Goal: Task Accomplishment & Management: Manage account settings

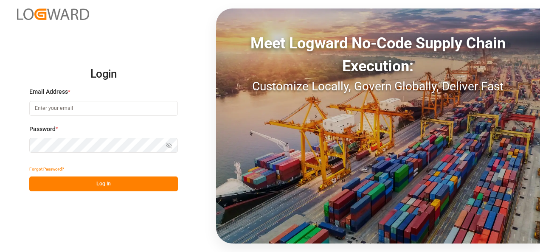
type input "[PERSON_NAME][EMAIL_ADDRESS][PERSON_NAME][DOMAIN_NAME]"
click at [138, 181] on button "Log In" at bounding box center [103, 184] width 149 height 15
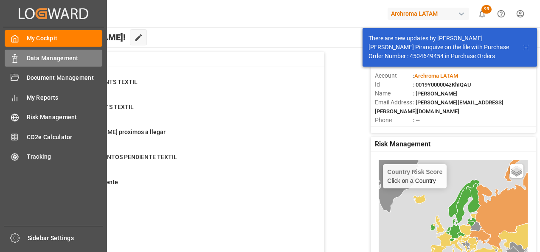
click at [36, 63] on div "Data Management Data Management" at bounding box center [54, 58] width 98 height 17
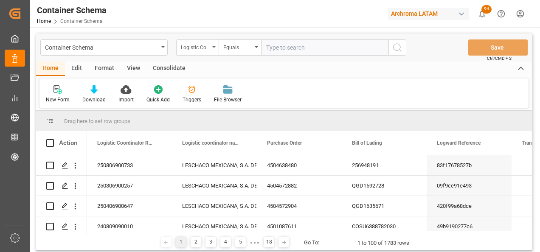
click at [207, 49] on div "Logistic Coordinator Reference Number" at bounding box center [195, 47] width 29 height 10
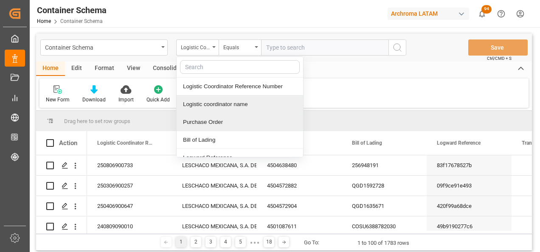
click at [217, 121] on div "Purchase Order" at bounding box center [240, 122] width 126 height 18
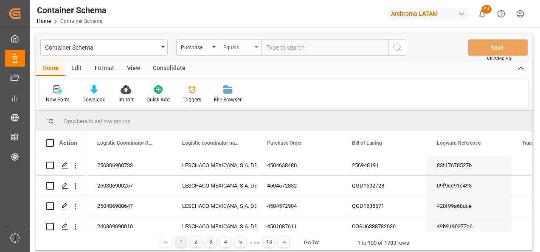
click at [231, 48] on div "Equals" at bounding box center [237, 47] width 29 height 10
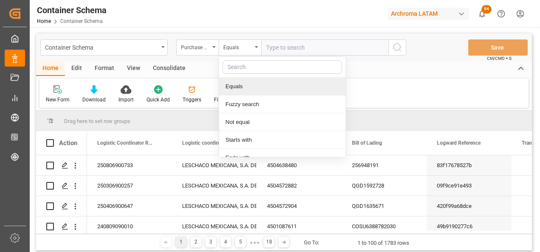
click at [239, 101] on div "Fuzzy search" at bounding box center [282, 104] width 126 height 18
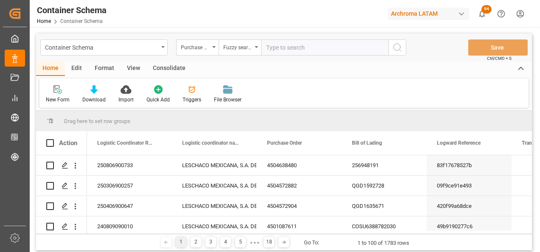
paste input "4504652958"
type input "4504652958"
click at [398, 49] on icon "search button" at bounding box center [397, 47] width 10 height 10
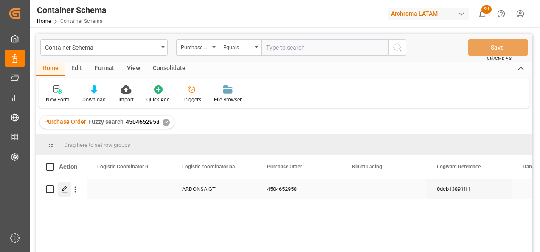
click at [65, 192] on line "Press SPACE to select this row." at bounding box center [64, 192] width 5 height 0
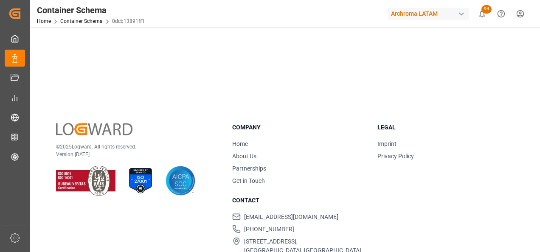
scroll to position [152, 0]
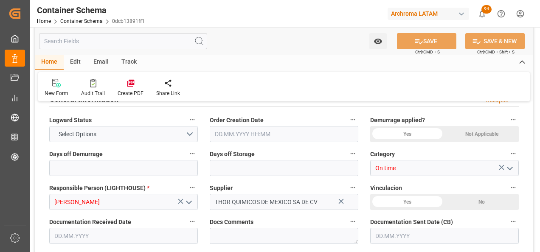
type input "0"
type input "1"
type input "24"
type input "720"
type input "791.2"
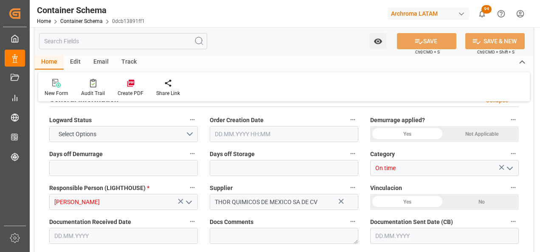
type input "MXZMF"
type input "[DATE] 13:30"
type input "[DATE]"
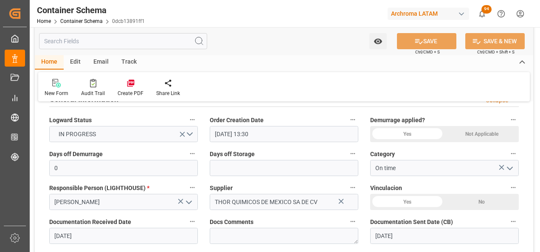
type input "[DATE]"
type input "[DATE] 00:00"
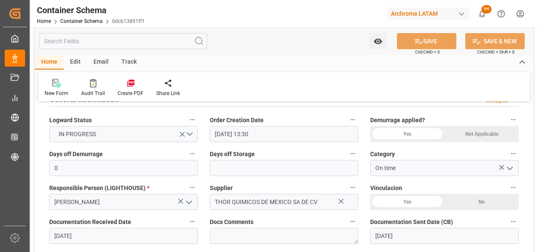
type input "[DATE] 00:00"
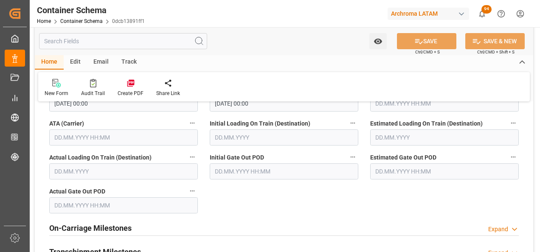
scroll to position [1128, 0]
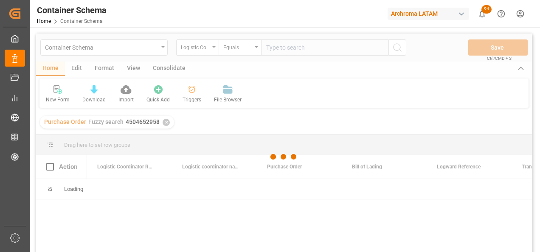
click at [160, 51] on div at bounding box center [284, 157] width 496 height 247
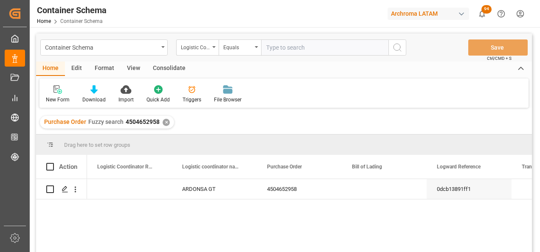
click at [163, 122] on div "✕" at bounding box center [166, 122] width 7 height 7
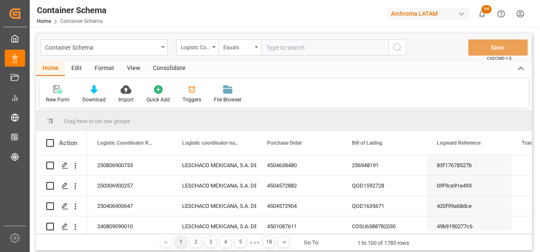
click at [157, 49] on div "Container Schema" at bounding box center [101, 47] width 113 height 11
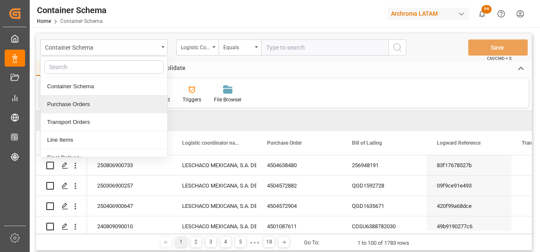
click at [118, 100] on div "Purchase Orders" at bounding box center [104, 104] width 126 height 18
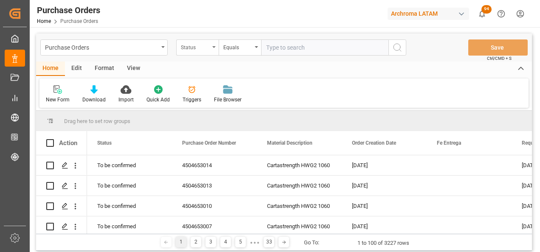
click at [202, 49] on div "Status" at bounding box center [195, 47] width 29 height 10
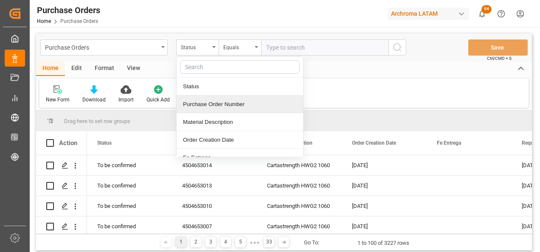
click at [209, 111] on div "Purchase Order Number" at bounding box center [240, 104] width 126 height 18
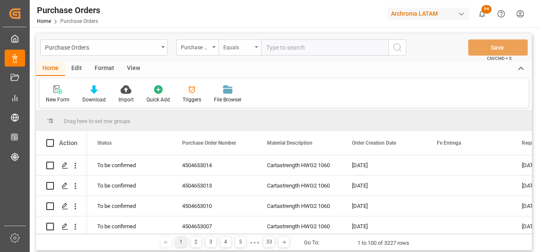
click at [244, 53] on div "Equals" at bounding box center [240, 47] width 42 height 16
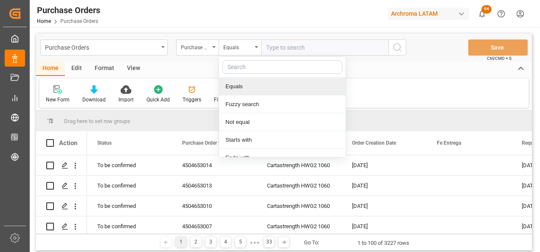
click at [248, 101] on div "Fuzzy search" at bounding box center [282, 104] width 126 height 18
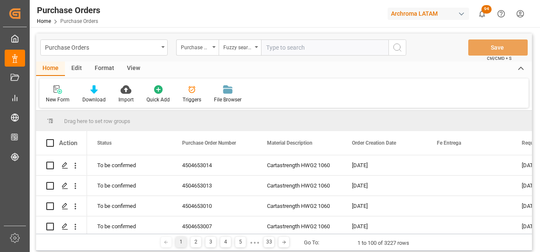
paste input "4504652958"
type input "4504652958"
click at [400, 48] on icon "search button" at bounding box center [397, 47] width 10 height 10
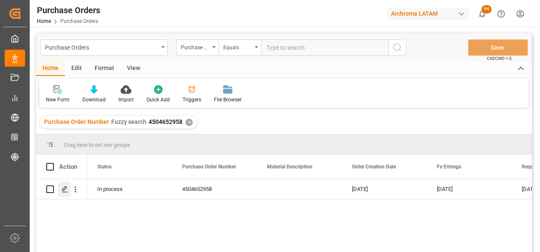
click at [64, 194] on div "Press SPACE to select this row." at bounding box center [64, 190] width 13 height 16
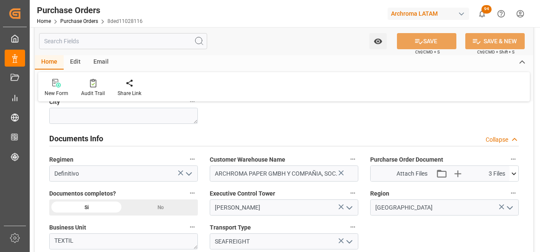
scroll to position [552, 0]
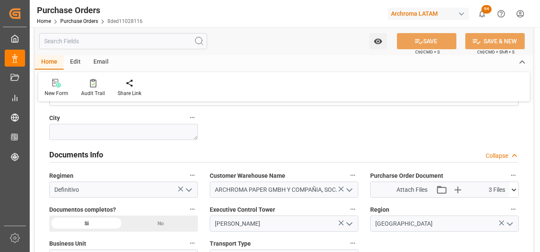
click at [354, 190] on icon "open menu" at bounding box center [349, 190] width 10 height 10
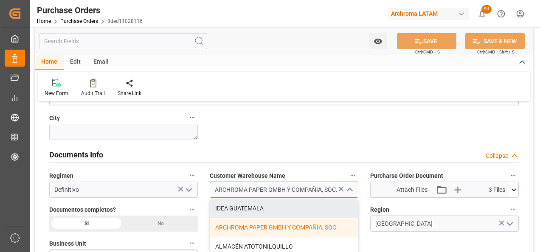
drag, startPoint x: 214, startPoint y: 187, endPoint x: 394, endPoint y: 208, distance: 181.2
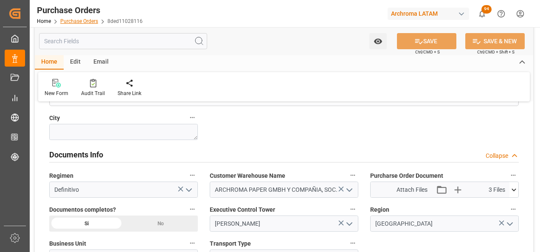
click at [73, 20] on link "Purchase Orders" at bounding box center [79, 21] width 38 height 6
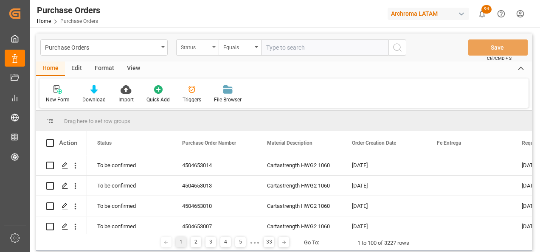
click at [198, 53] on div "Status" at bounding box center [197, 47] width 42 height 16
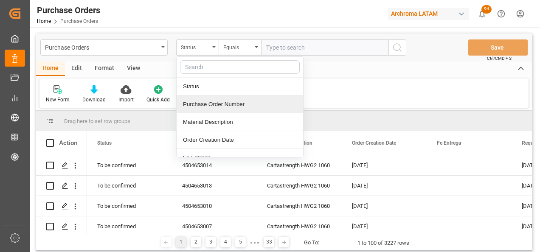
click at [205, 99] on div "Purchase Order Number" at bounding box center [240, 104] width 126 height 18
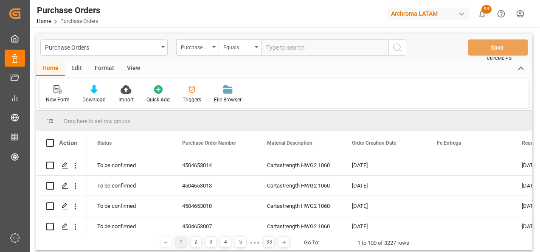
drag, startPoint x: 237, startPoint y: 49, endPoint x: 244, endPoint y: 56, distance: 9.9
click at [237, 48] on div "Equals" at bounding box center [237, 47] width 29 height 10
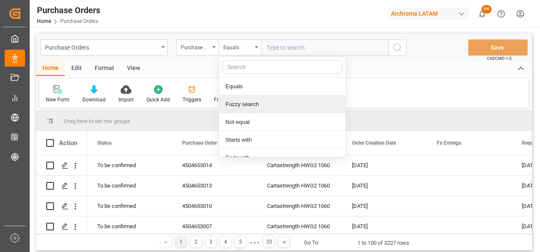
click at [256, 98] on div "Fuzzy search" at bounding box center [282, 104] width 126 height 18
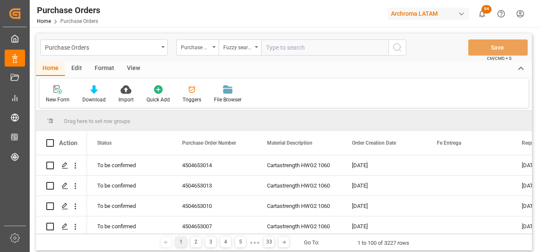
click at [278, 49] on input "text" at bounding box center [324, 47] width 127 height 16
paste input "4504645854"
type input "4504645854"
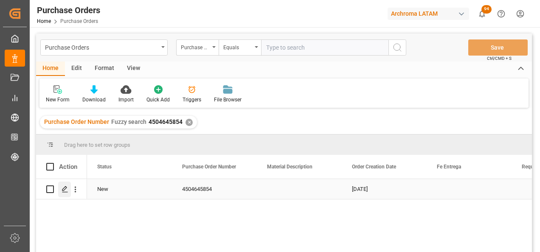
click at [62, 192] on icon "Press SPACE to select this row." at bounding box center [65, 189] width 7 height 7
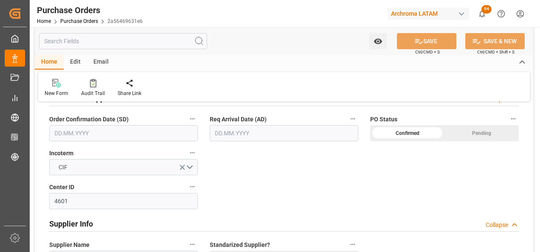
scroll to position [255, 0]
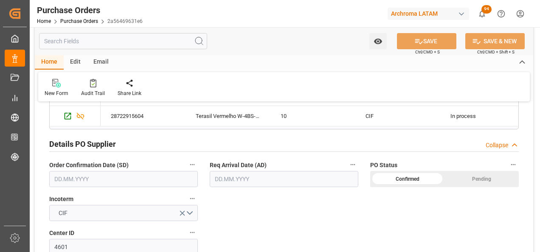
click at [66, 175] on input "text" at bounding box center [123, 179] width 149 height 16
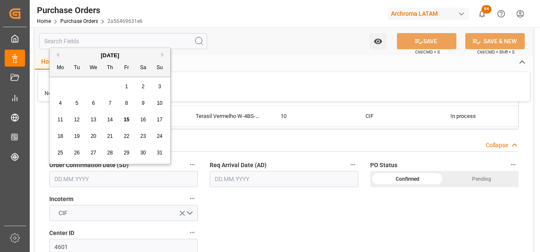
click at [62, 92] on div "28 29 30 31 1 2 3" at bounding box center [110, 87] width 116 height 17
click at [52, 150] on div "25 26 27 28 29 30 31" at bounding box center [110, 153] width 116 height 17
click at [56, 150] on div "25" at bounding box center [60, 153] width 11 height 10
type input "[DATE]"
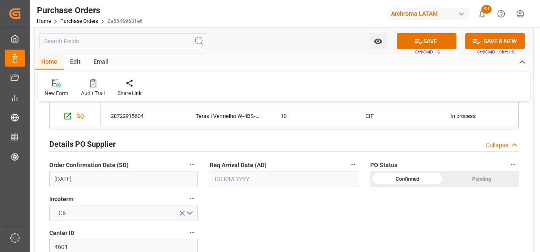
click at [230, 181] on input "text" at bounding box center [284, 179] width 149 height 16
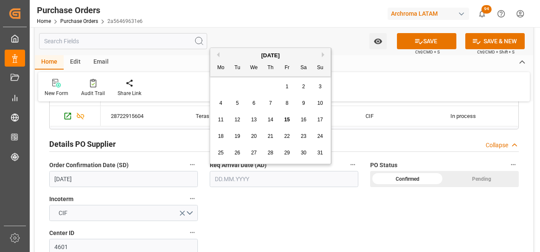
click at [216, 83] on div "28 29 30 31 1 2 3" at bounding box center [271, 87] width 116 height 17
click at [323, 55] on button "Next Month" at bounding box center [324, 54] width 5 height 5
click at [253, 121] on span "15" at bounding box center [254, 120] width 6 height 6
type input "[DATE]"
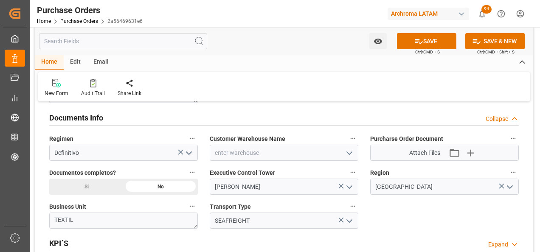
scroll to position [594, 0]
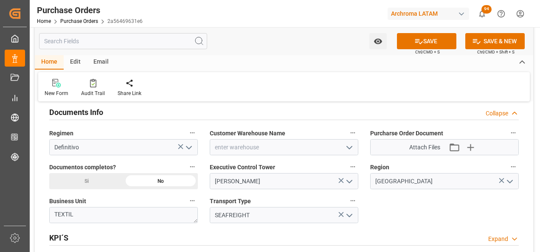
click at [348, 145] on icon "open menu" at bounding box center [349, 148] width 10 height 10
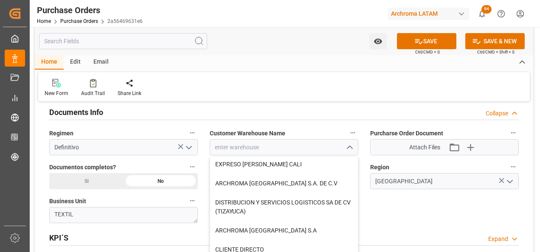
scroll to position [170, 0]
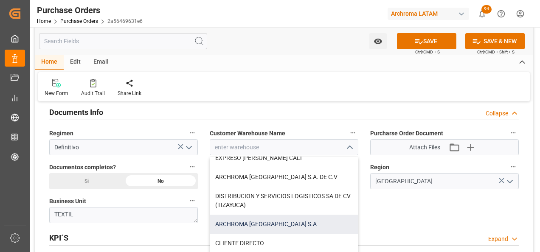
click at [284, 223] on div "ARCHROMA [GEOGRAPHIC_DATA] S.A" at bounding box center [284, 224] width 148 height 19
type input "ARCHROMA [GEOGRAPHIC_DATA] S.A"
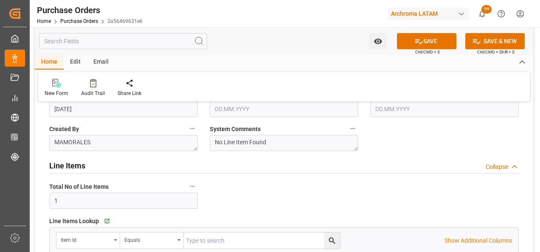
scroll to position [42, 0]
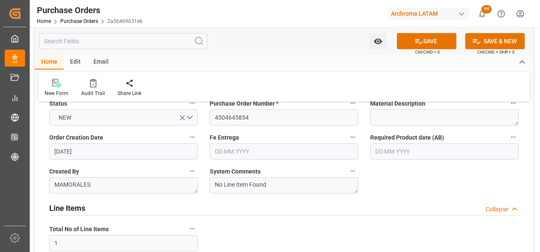
click at [254, 153] on input "text" at bounding box center [284, 151] width 149 height 16
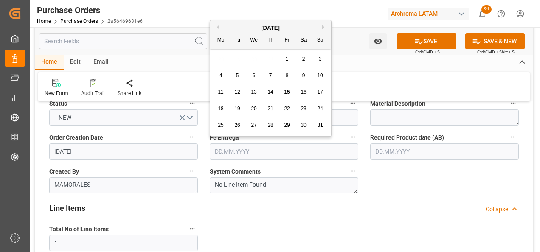
click at [225, 56] on div "28 29 30 31 1 2 3" at bounding box center [271, 59] width 116 height 17
click at [325, 25] on button "Next Month" at bounding box center [324, 27] width 5 height 5
click at [221, 123] on span "27" at bounding box center [221, 125] width 6 height 6
type input "[DATE]"
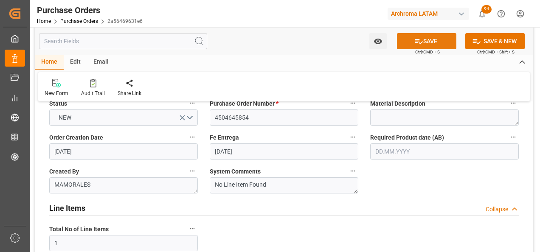
click at [425, 34] on button "SAVE" at bounding box center [426, 41] width 59 height 16
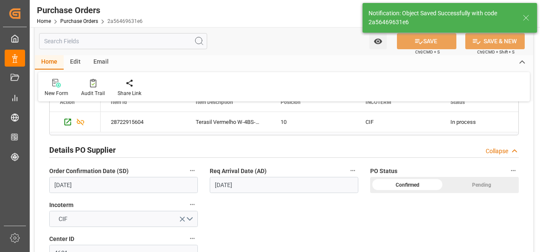
scroll to position [255, 0]
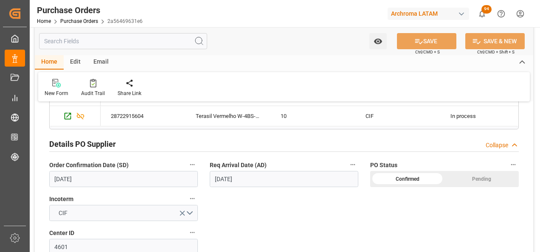
click at [95, 58] on div "Email" at bounding box center [101, 62] width 28 height 14
click at [63, 87] on icon at bounding box center [57, 84] width 11 height 6
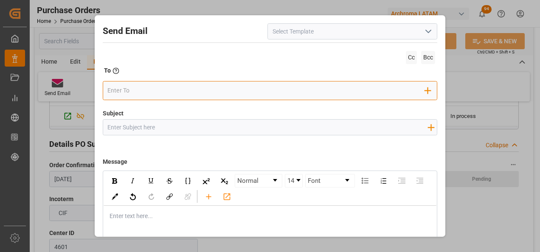
click at [179, 89] on input "email" at bounding box center [265, 90] width 317 height 13
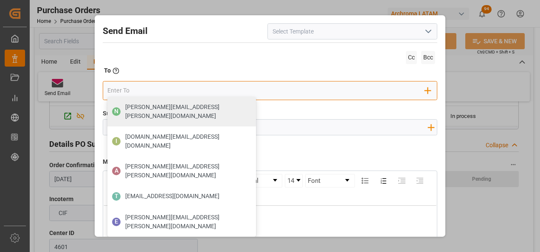
type input "[EMAIL_ADDRESS][DOMAIN_NAME]"
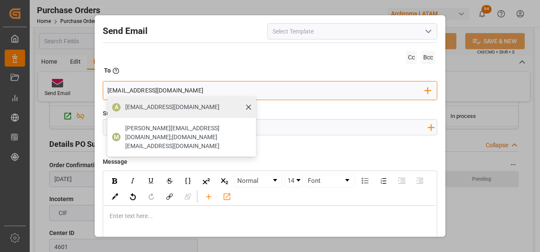
click at [164, 104] on span "[EMAIL_ADDRESS][DOMAIN_NAME]" at bounding box center [172, 107] width 94 height 9
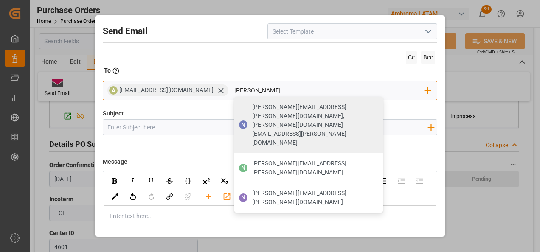
type input "[PERSON_NAME][EMAIL_ADDRESS][PERSON_NAME][DOMAIN_NAME]"
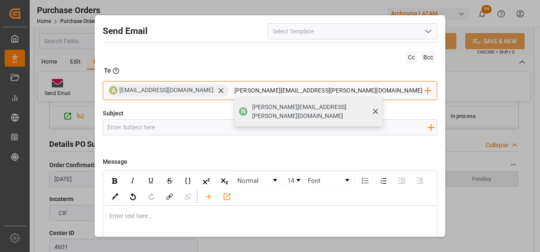
click at [267, 107] on span "[PERSON_NAME][EMAIL_ADDRESS][PERSON_NAME][DOMAIN_NAME]" at bounding box center [314, 112] width 125 height 18
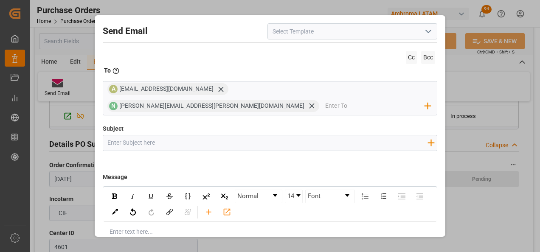
click at [224, 135] on input "Subject" at bounding box center [267, 142] width 329 height 15
click at [161, 135] on input "Subject" at bounding box center [267, 142] width 329 height 15
paste input "4504645854"
type input "PE || STATUS || PO 4504645854 || TEXTIL"
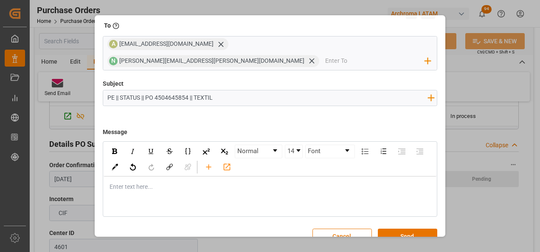
scroll to position [45, 0]
click at [184, 182] on div "rdw-editor" at bounding box center [270, 186] width 321 height 9
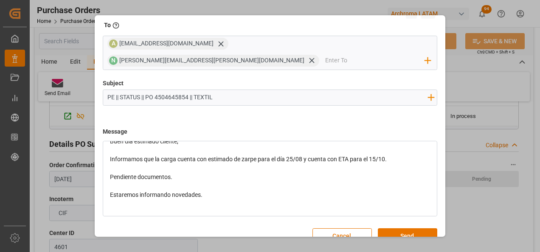
scroll to position [62, 0]
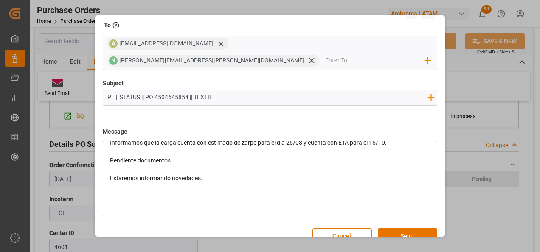
click at [150, 192] on div "rdw-editor" at bounding box center [270, 196] width 321 height 9
click at [153, 192] on div "Atentamente," at bounding box center [270, 196] width 321 height 9
click at [148, 183] on div "rdw-editor" at bounding box center [270, 187] width 321 height 9
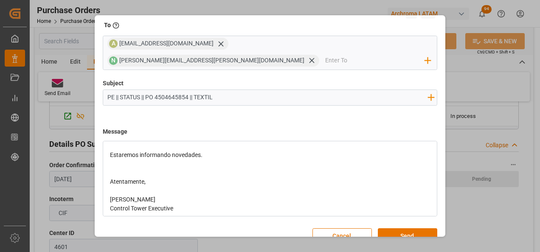
scroll to position [0, 0]
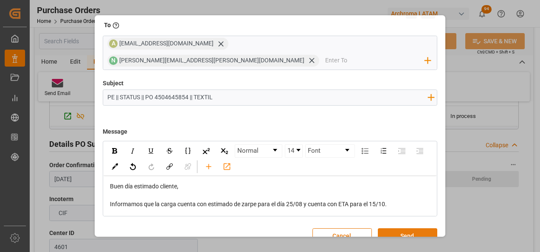
click at [392, 228] on button "Send" at bounding box center [407, 236] width 59 height 16
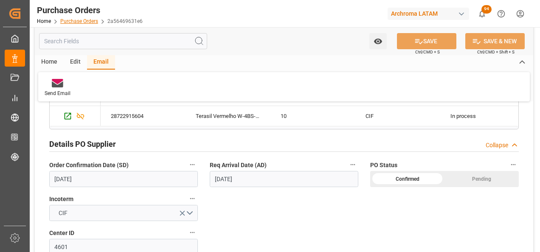
click at [66, 19] on link "Purchase Orders" at bounding box center [79, 21] width 38 height 6
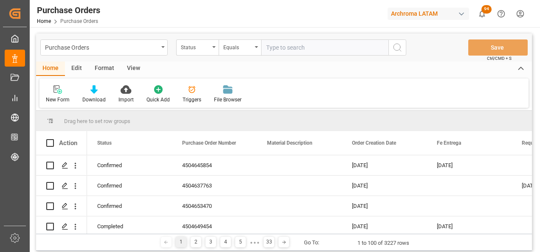
drag, startPoint x: 188, startPoint y: 48, endPoint x: 194, endPoint y: 56, distance: 8.8
click at [189, 48] on div "Status" at bounding box center [195, 47] width 29 height 10
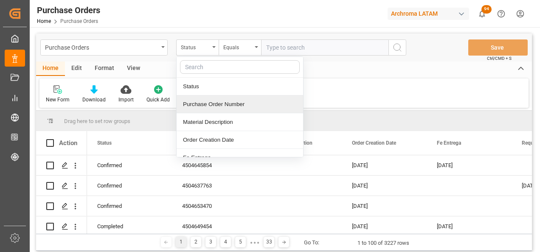
click at [216, 106] on div "Purchase Order Number" at bounding box center [240, 104] width 126 height 18
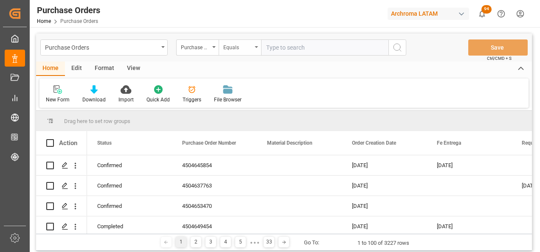
click at [231, 49] on div "Equals" at bounding box center [237, 47] width 29 height 10
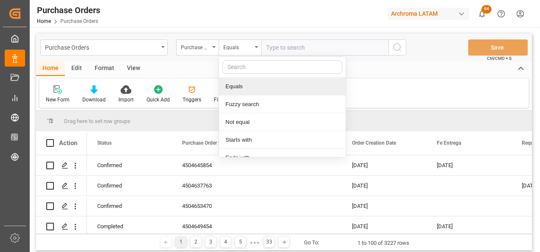
click at [240, 107] on div "Fuzzy search" at bounding box center [282, 104] width 126 height 18
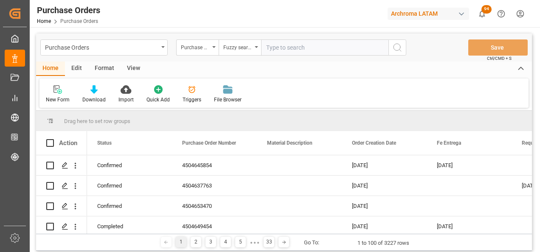
paste input "4504647387"
type input "4504647387"
click at [395, 48] on icon "search button" at bounding box center [397, 47] width 10 height 10
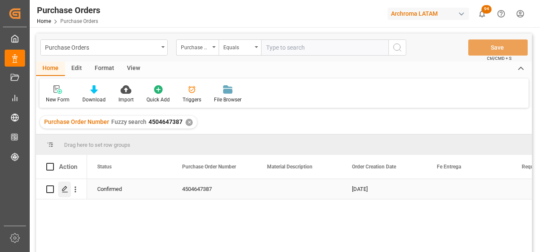
click at [66, 189] on icon "Press SPACE to select this row." at bounding box center [65, 189] width 7 height 7
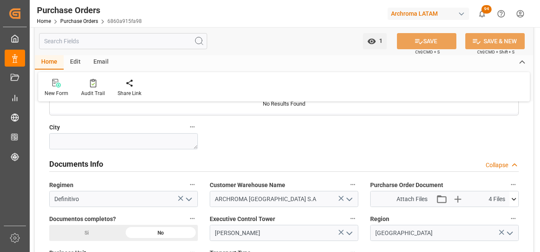
scroll to position [637, 0]
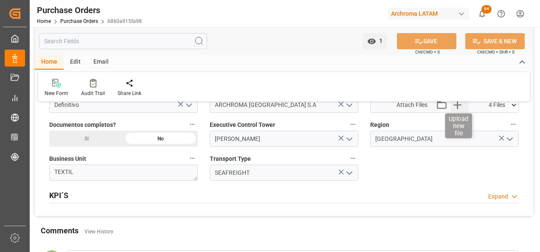
click at [454, 108] on icon "button" at bounding box center [458, 105] width 14 height 14
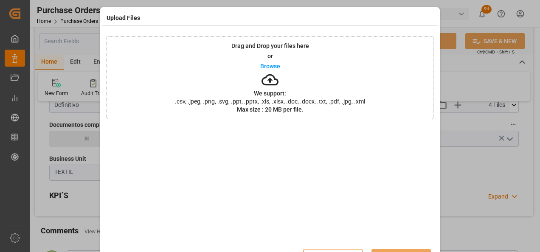
click at [317, 102] on span ".csv, .jpeg, .png, .svg, .ppt, .pptx, .xls, .xlsx, .doc, .docx, .txt, .pdf, .jp…" at bounding box center [269, 101] width 201 height 6
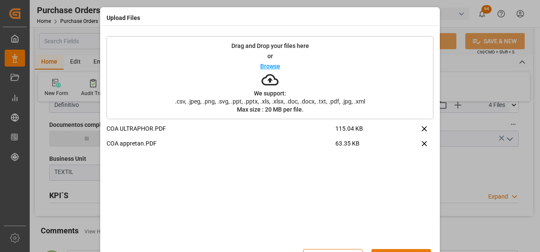
click at [397, 251] on button "Upload" at bounding box center [400, 257] width 59 height 16
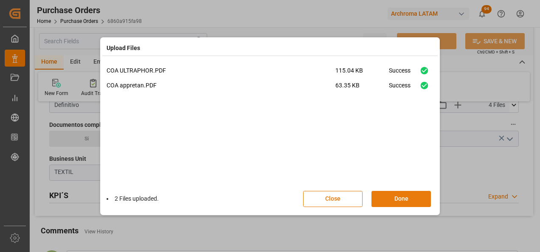
click at [415, 192] on button "Done" at bounding box center [400, 199] width 59 height 16
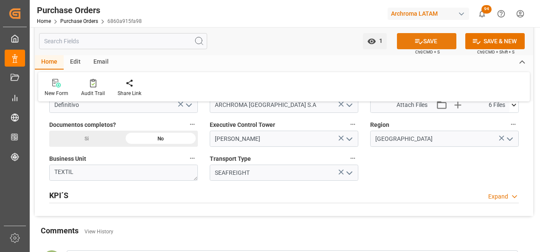
click at [439, 39] on button "SAVE" at bounding box center [426, 41] width 59 height 16
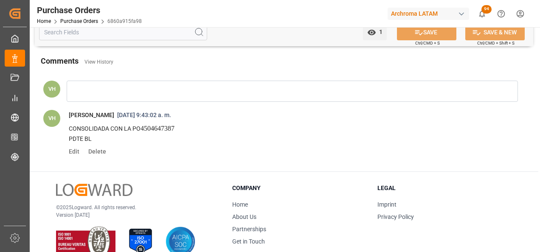
scroll to position [764, 0]
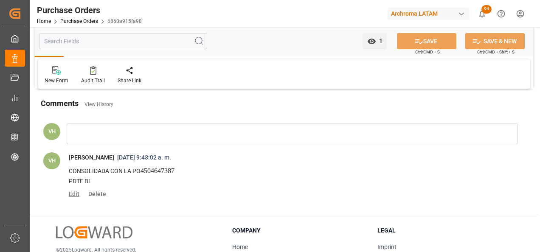
click at [72, 196] on span "Edit" at bounding box center [77, 194] width 17 height 7
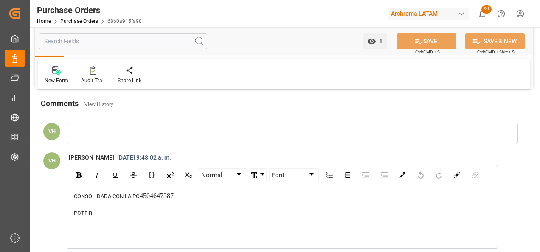
click at [152, 199] on span "4504647387" at bounding box center [157, 195] width 34 height 7
click at [152, 198] on span "4504647387" at bounding box center [157, 195] width 34 height 7
click at [153, 196] on span "4504647387" at bounding box center [157, 195] width 34 height 7
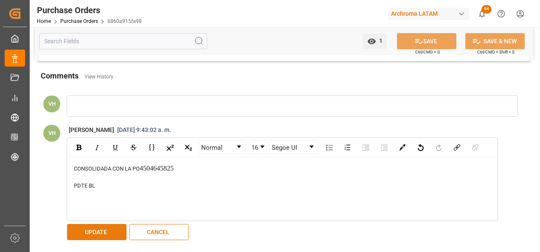
scroll to position [806, 0]
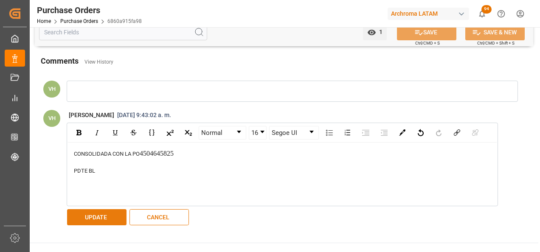
click at [116, 215] on button "UPDATE" at bounding box center [96, 217] width 59 height 16
